Goal: Task Accomplishment & Management: Manage account settings

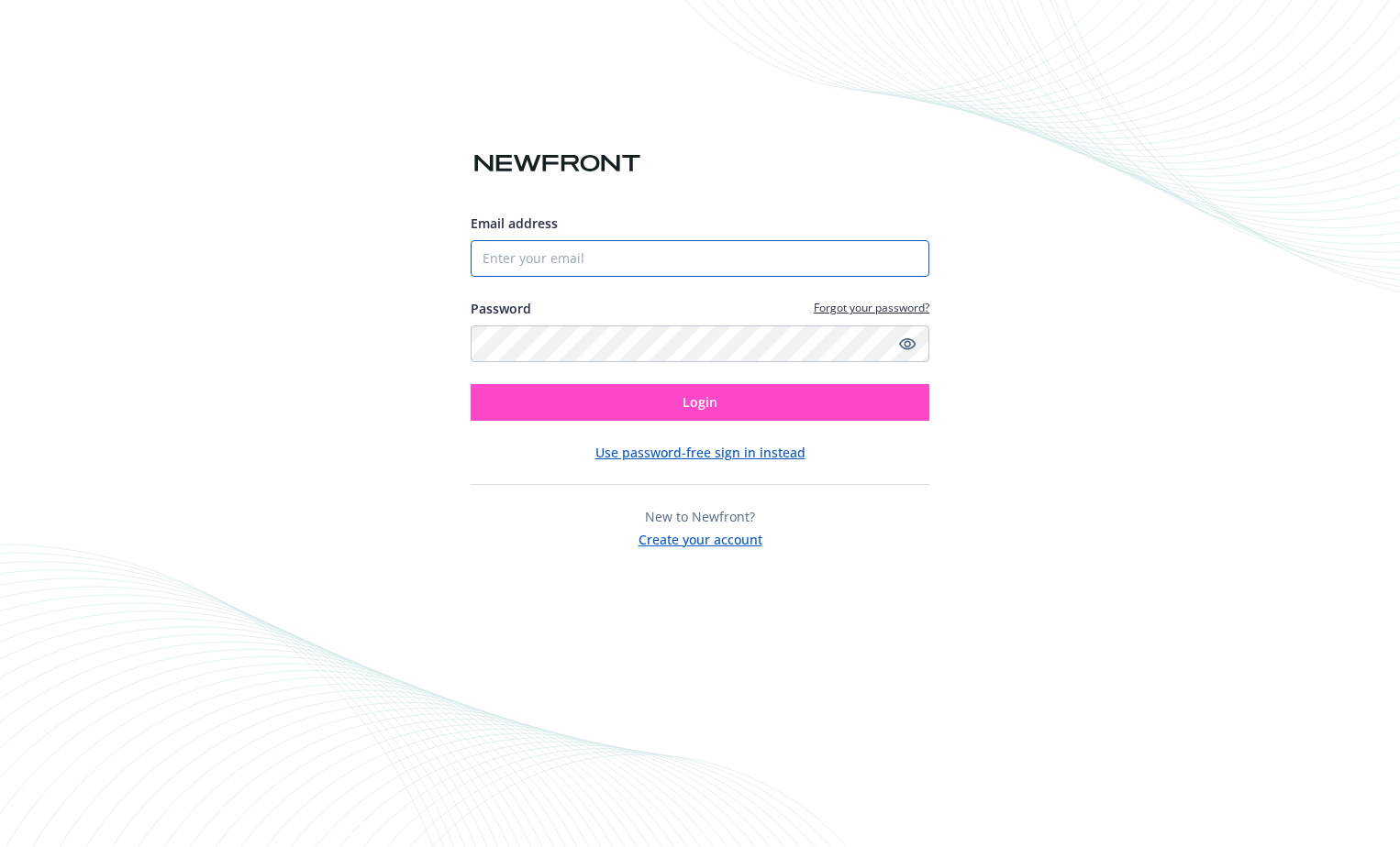
type input "[EMAIL_ADDRESS][DOMAIN_NAME]"
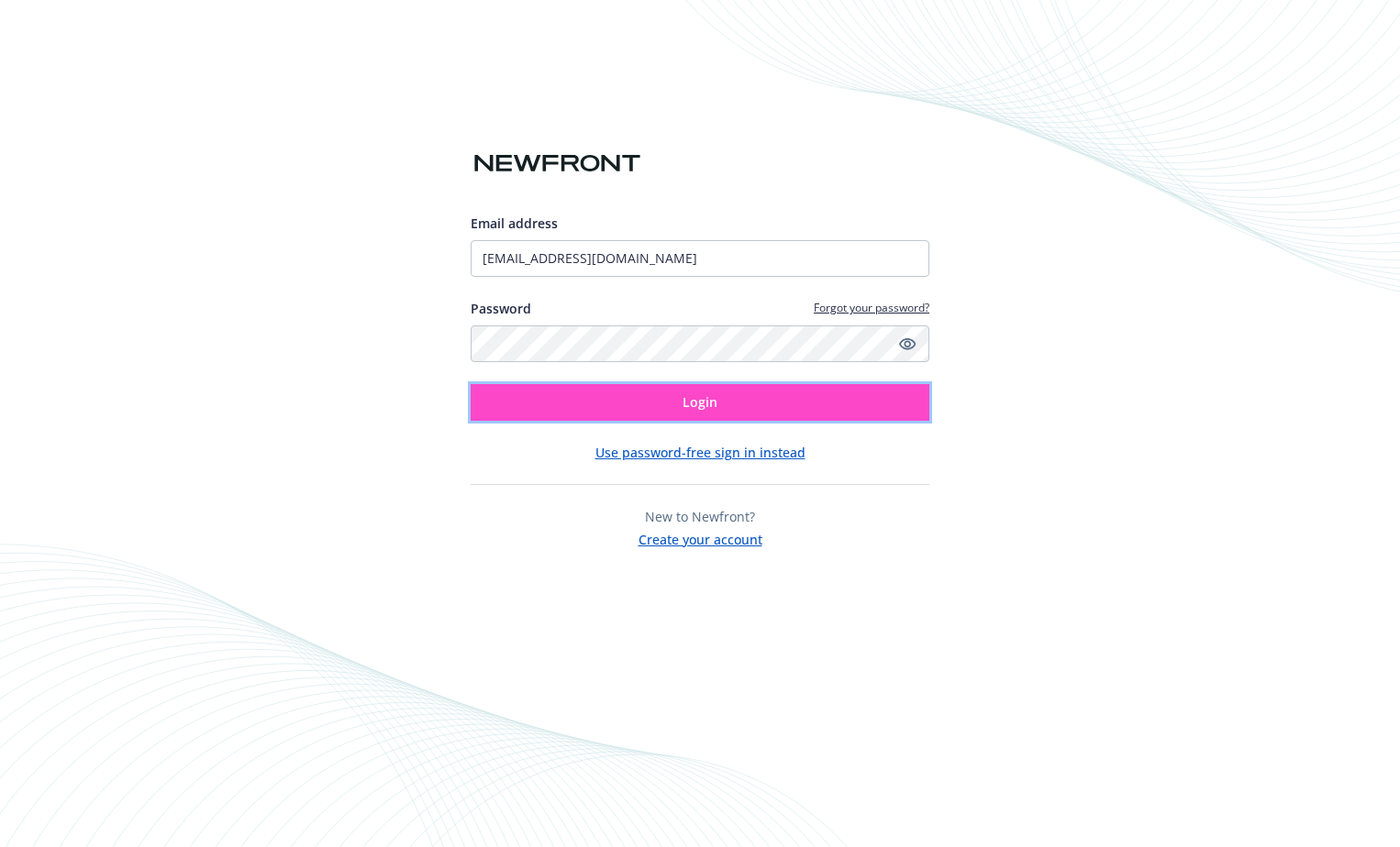
click at [850, 412] on button "Login" at bounding box center [700, 403] width 459 height 37
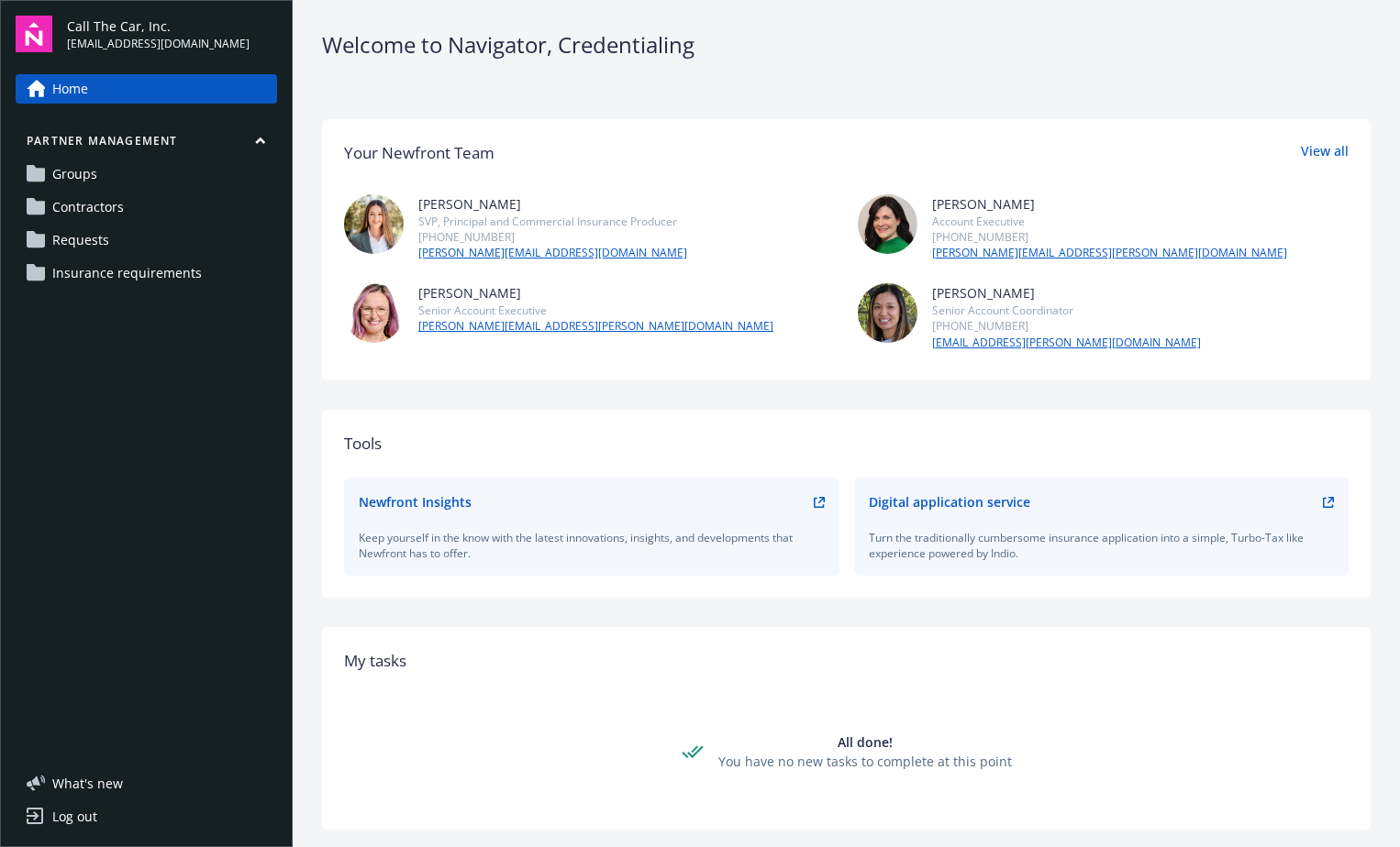
click at [121, 242] on link "Requests" at bounding box center [146, 240] width 262 height 29
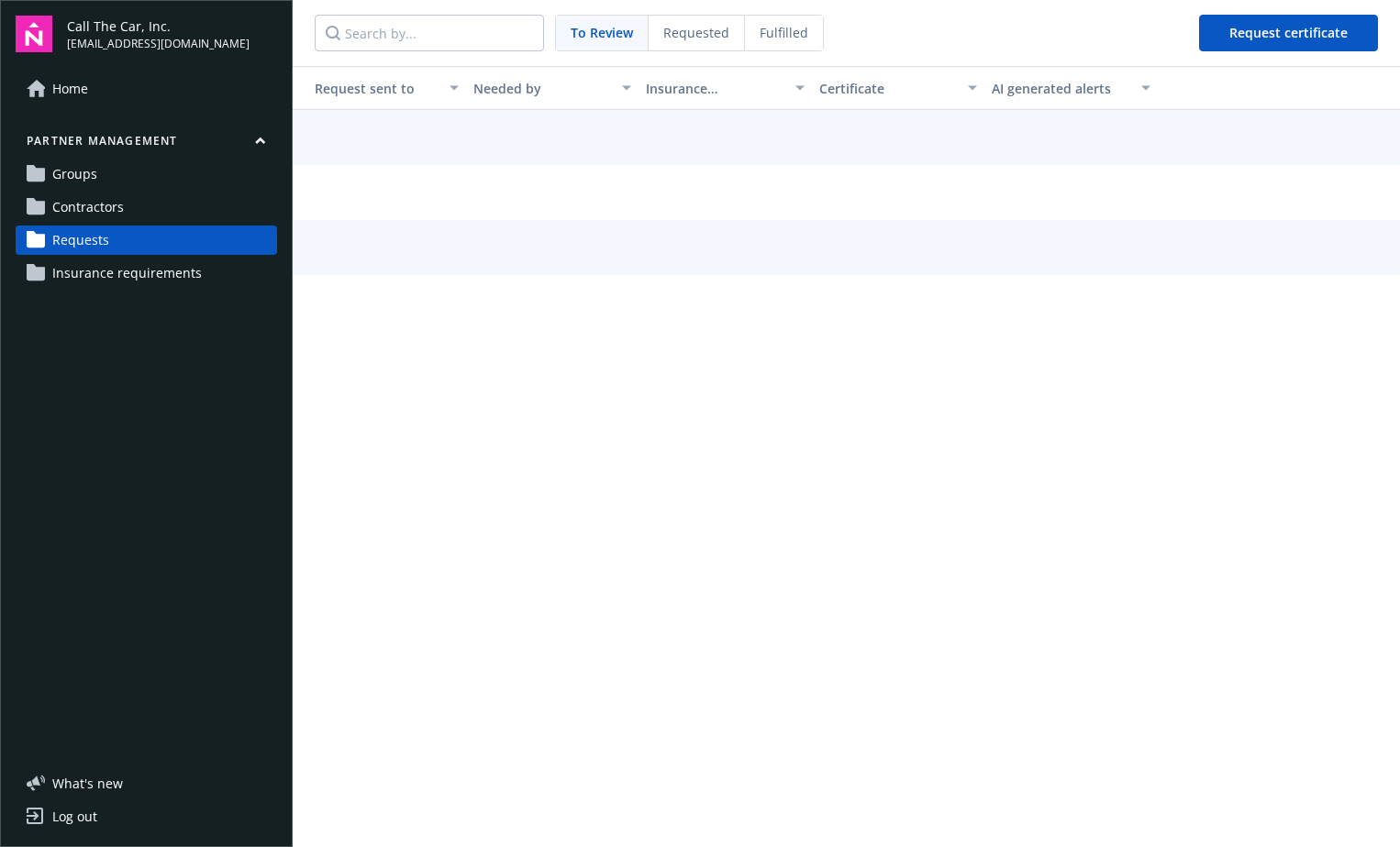
click at [727, 39] on div "Requested" at bounding box center [696, 33] width 96 height 35
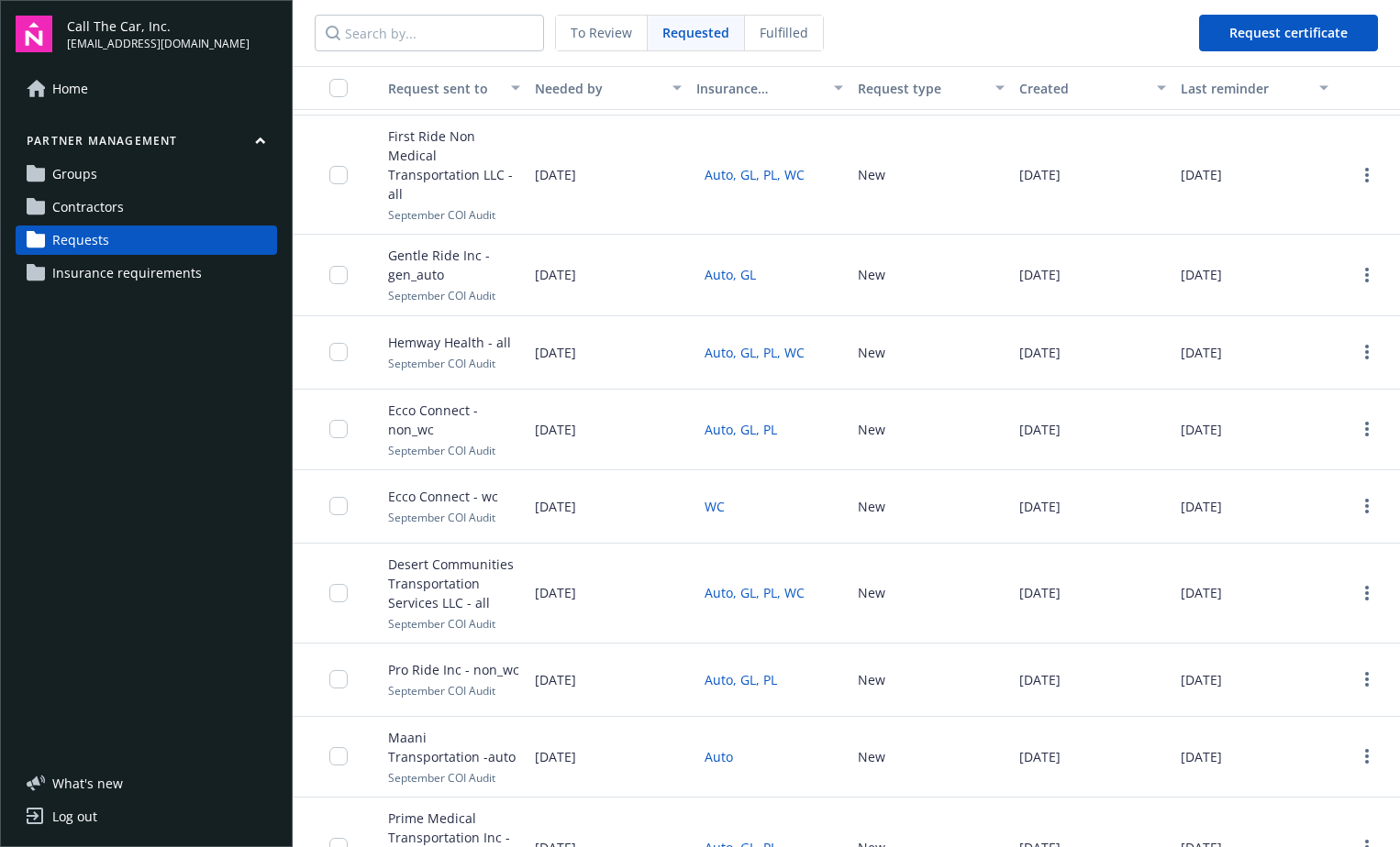
scroll to position [275, 0]
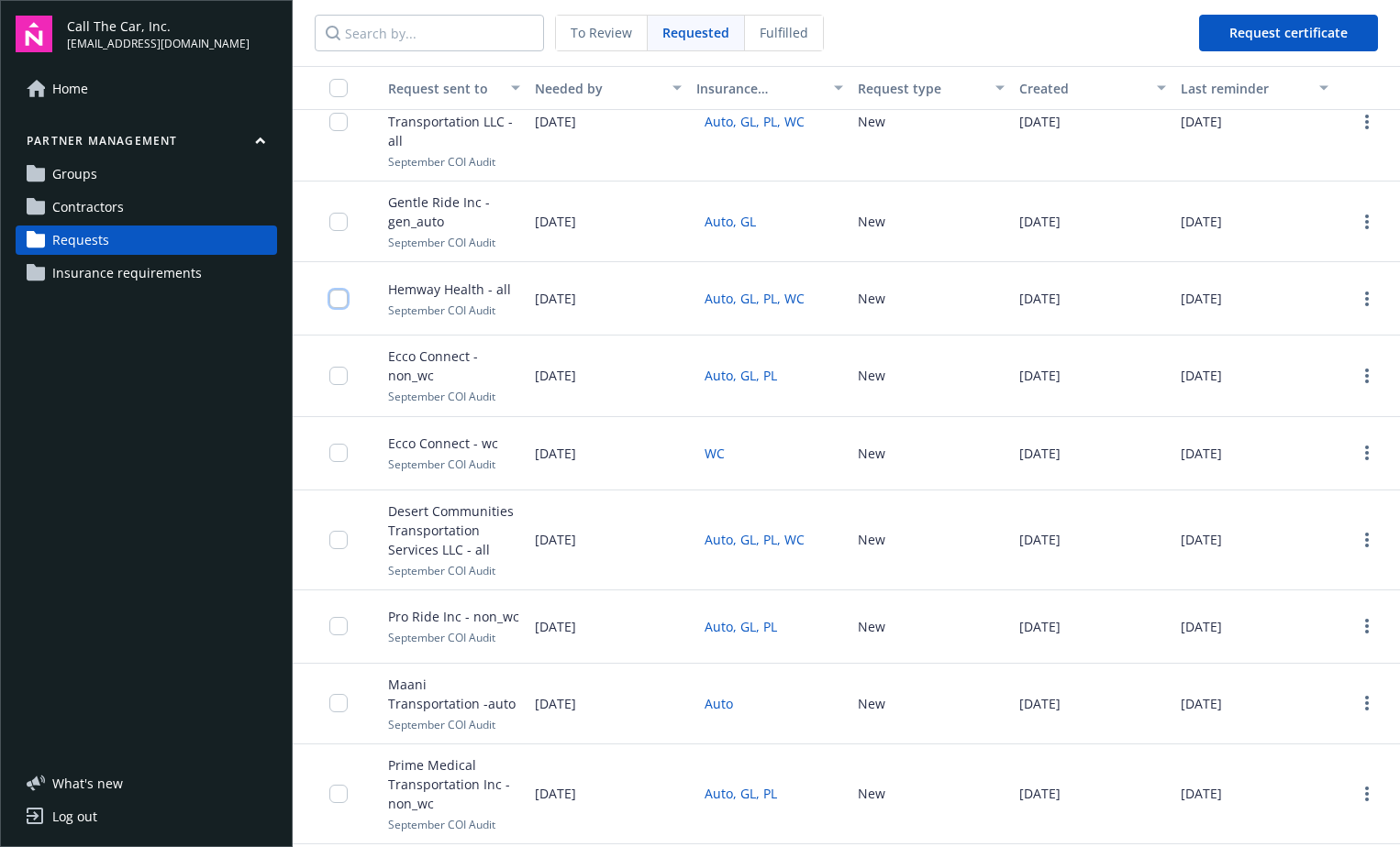
click at [345, 295] on input "checkbox" at bounding box center [339, 299] width 18 height 18
click at [1365, 299] on circle "more" at bounding box center [1367, 299] width 4 height 4
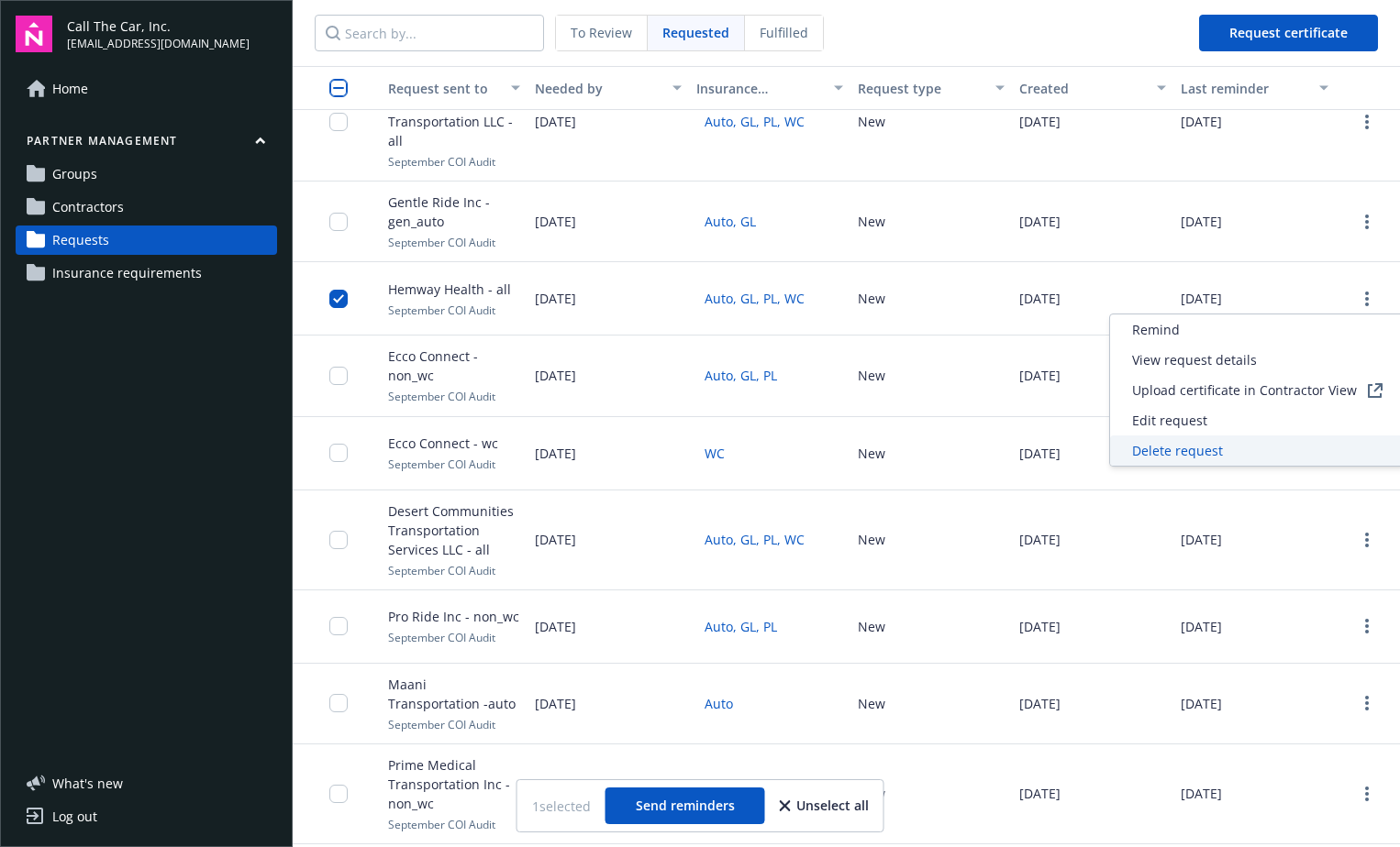
click at [1202, 445] on span "Delete request" at bounding box center [1177, 451] width 91 height 19
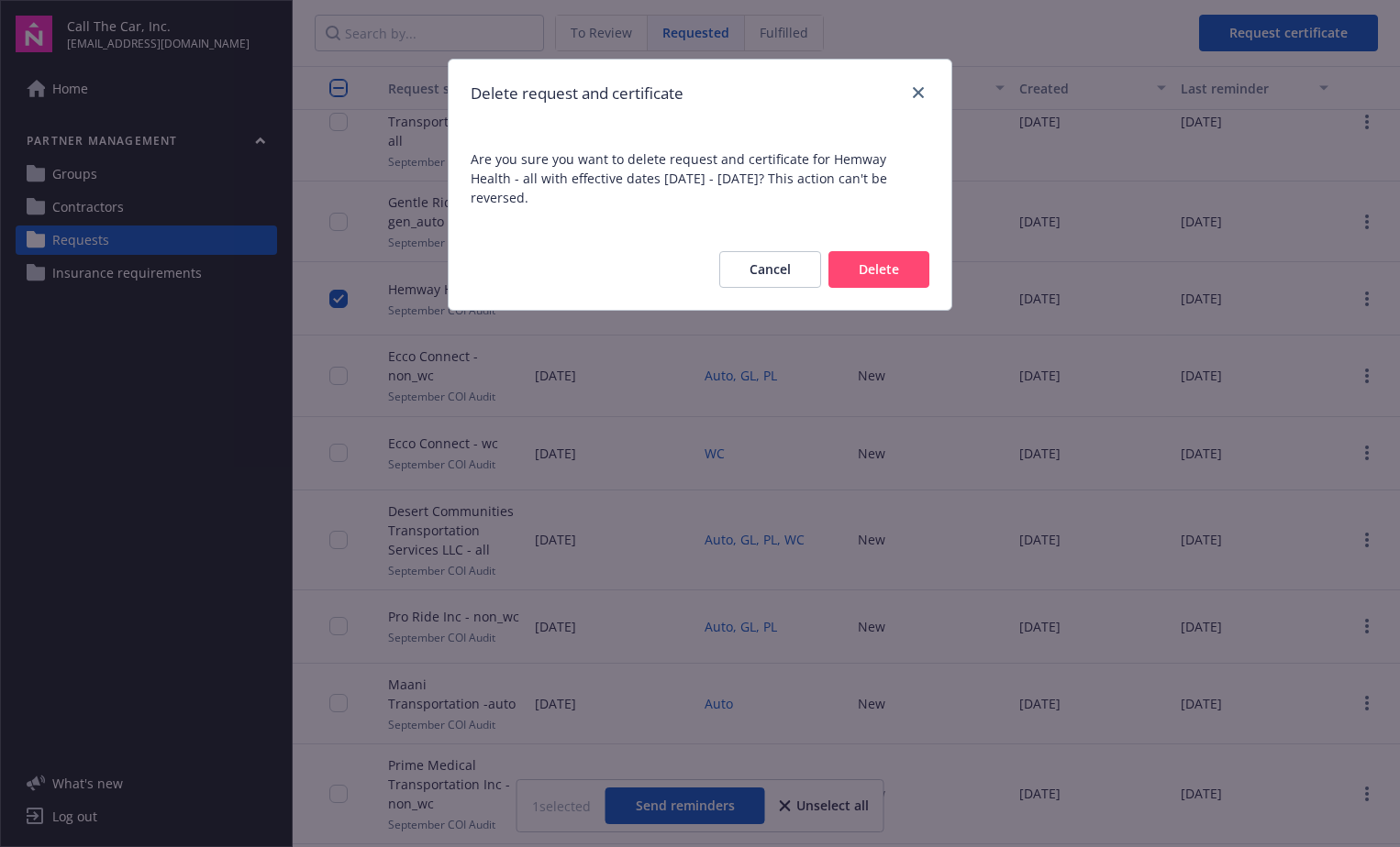
click at [892, 265] on button "Delete" at bounding box center [879, 270] width 101 height 37
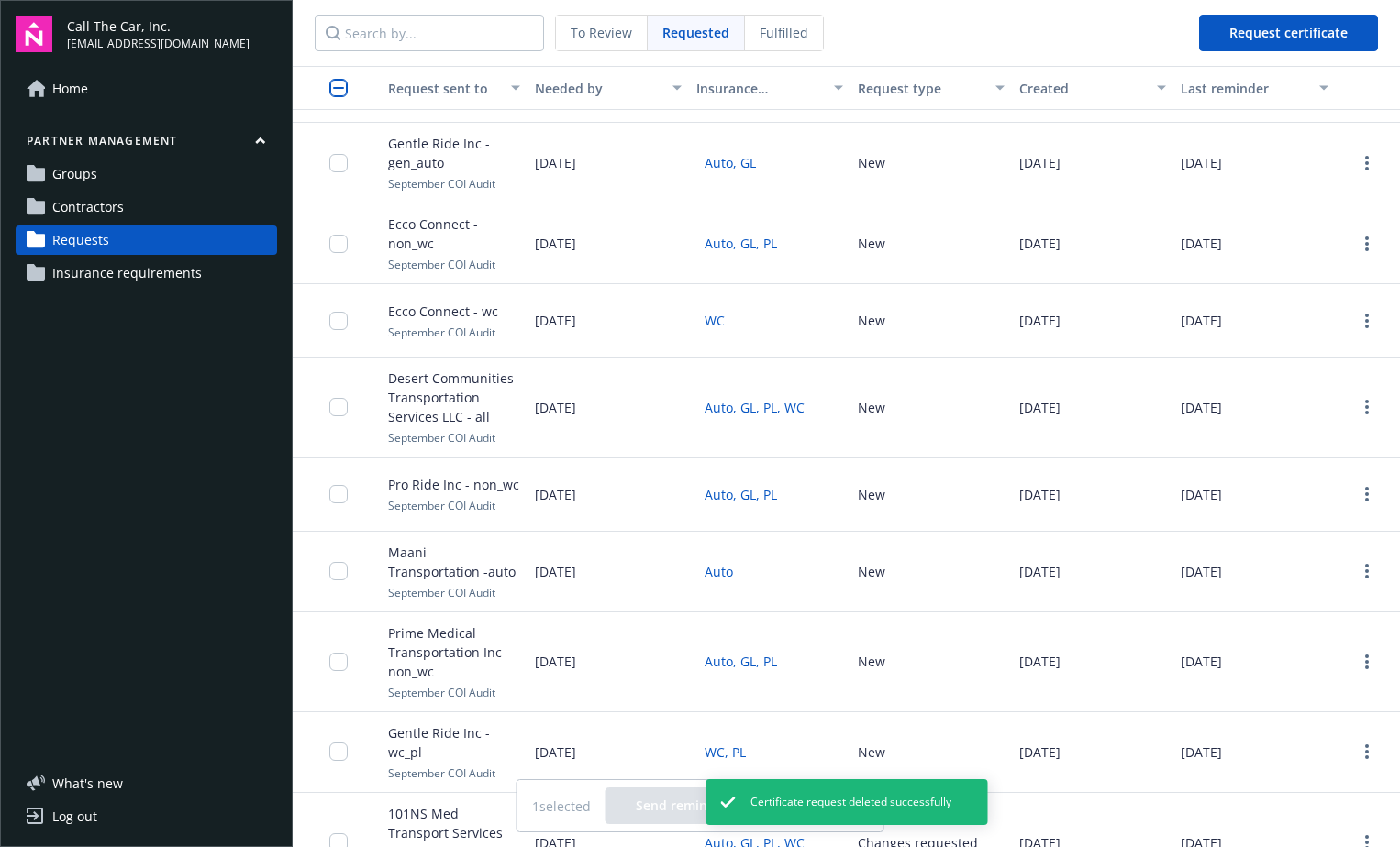
scroll to position [0, 0]
